Goal: Check status: Check status

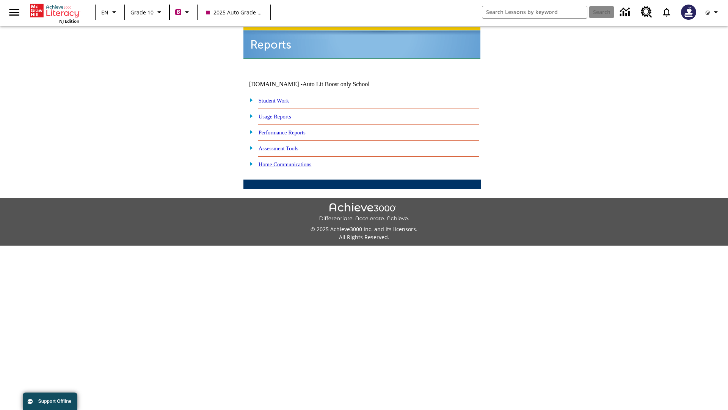
click at [279, 97] on link "Student Work" at bounding box center [274, 100] width 30 height 6
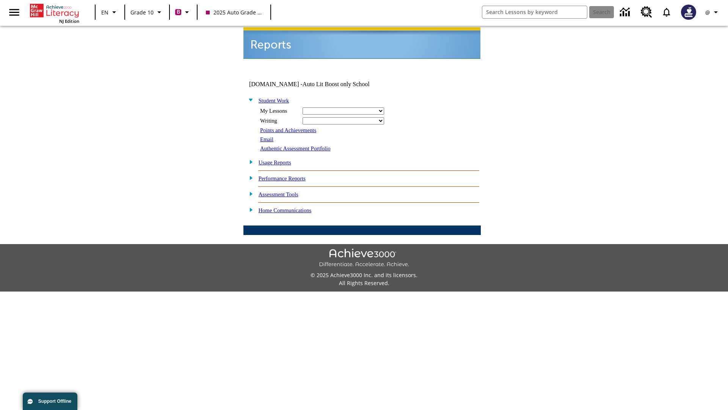
select select "/options/reports/?report_id=24&atype=2&section=2"
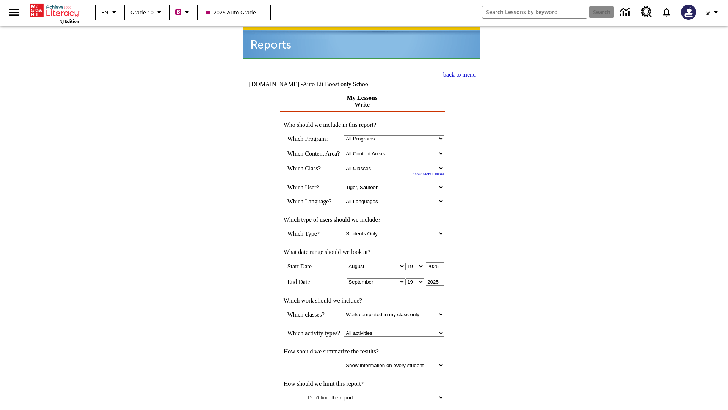
select select "21433649"
select select "4"
type input "2024"
